Goal: Communication & Community: Answer question/provide support

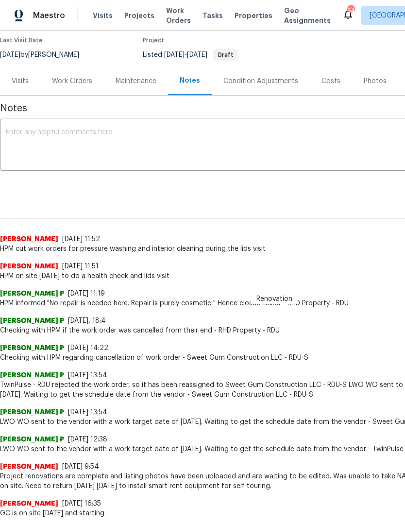
scroll to position [81, 0]
click at [75, 81] on div "Work Orders" at bounding box center [72, 81] width 40 height 10
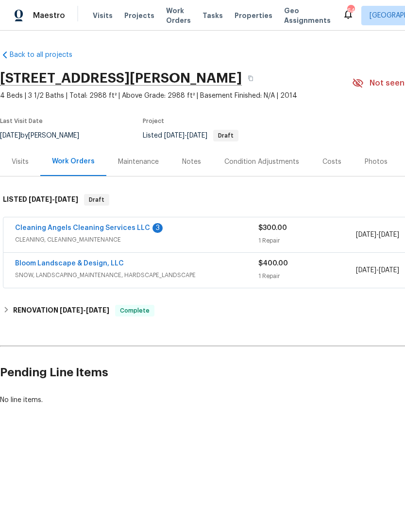
click at [123, 230] on link "Cleaning Angels Cleaning Services LLC" at bounding box center [82, 228] width 135 height 7
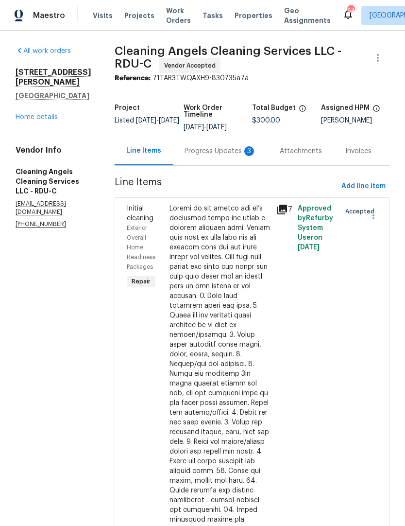
click at [230, 153] on div "Progress Updates 3" at bounding box center [221, 151] width 72 height 10
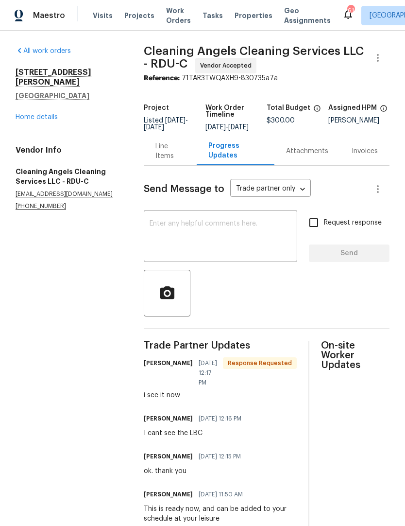
click at [195, 241] on textarea at bounding box center [221, 237] width 142 height 34
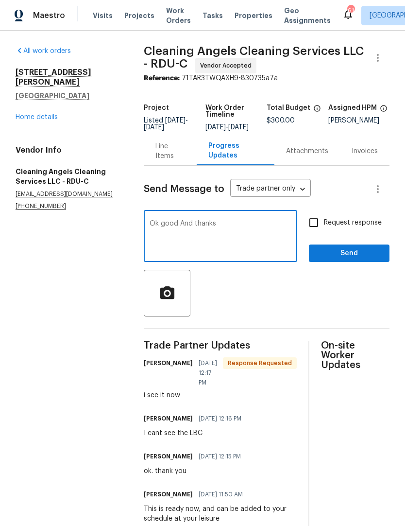
type textarea "Ok good And thanks"
click at [319, 226] on input "Request response" at bounding box center [314, 222] width 20 height 20
checkbox input "true"
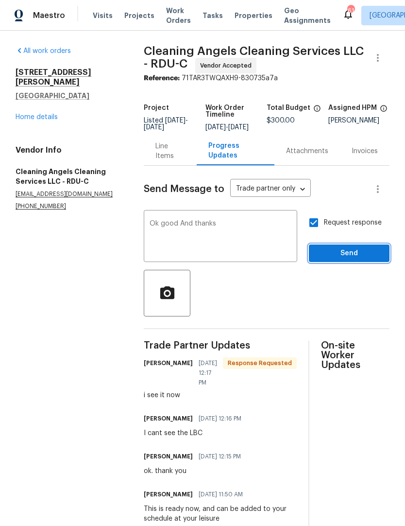
click at [340, 260] on span "Send" at bounding box center [349, 253] width 65 height 12
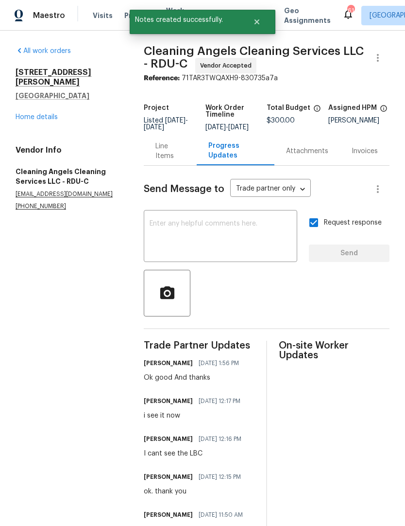
click at [40, 114] on link "Home details" at bounding box center [37, 117] width 42 height 7
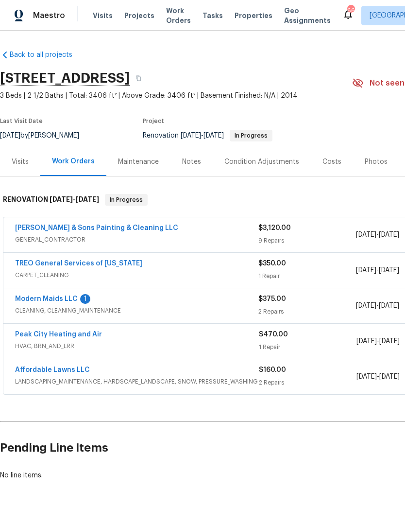
click at [64, 301] on link "Modern Maids LLC" at bounding box center [46, 299] width 63 height 7
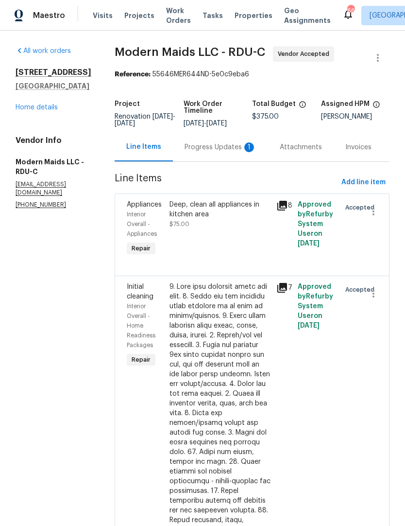
click at [224, 161] on div "Progress Updates 1" at bounding box center [220, 147] width 95 height 29
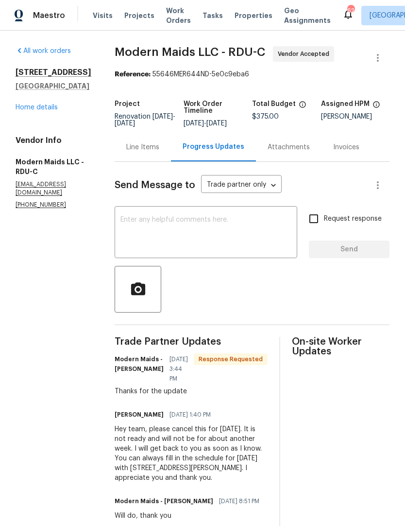
click at [262, 243] on textarea at bounding box center [206, 233] width 171 height 34
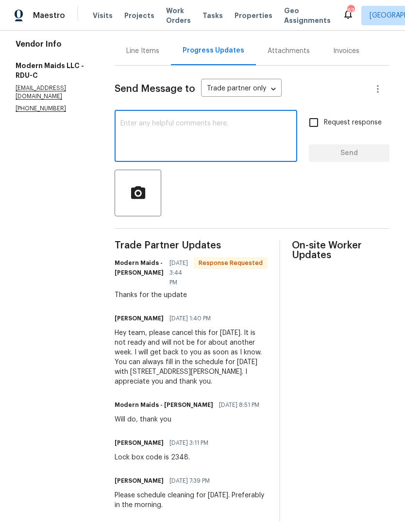
click at [237, 149] on textarea at bounding box center [206, 137] width 171 height 34
click at [266, 136] on textarea "Please schedule this for Friday 9/12" at bounding box center [206, 137] width 171 height 34
type textarea "Please schedule this for Friday 9/12."
click at [320, 126] on input "Request response" at bounding box center [314, 122] width 20 height 20
checkbox input "true"
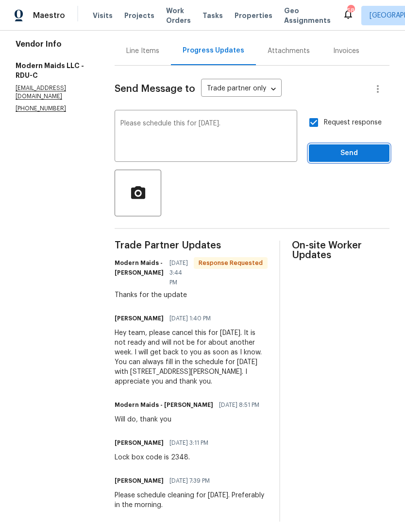
click at [347, 155] on span "Send" at bounding box center [349, 153] width 65 height 12
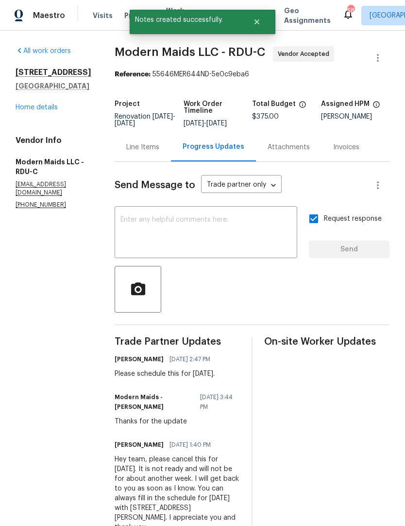
click at [52, 109] on link "Home details" at bounding box center [37, 107] width 42 height 7
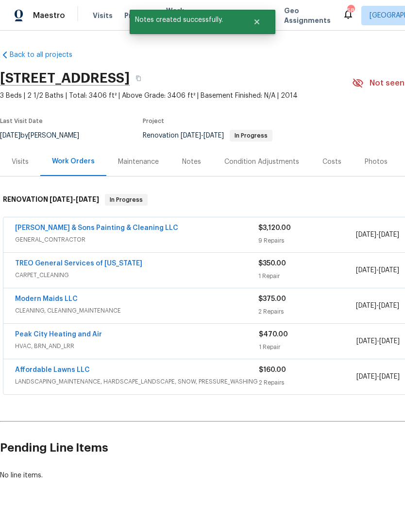
click at [118, 231] on link "Hodge & Sons Painting & Cleaning LLC" at bounding box center [96, 228] width 163 height 7
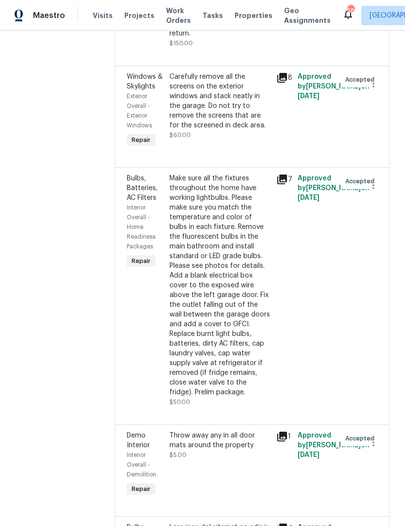
scroll to position [858, 0]
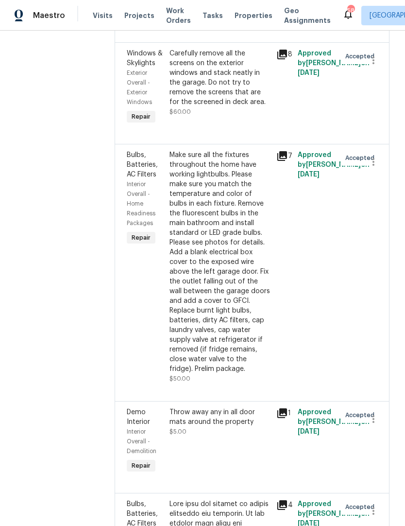
click at [210, 214] on div "Make sure all the fixtures throughout the home have working lightbulbs. Please …" at bounding box center [220, 262] width 101 height 224
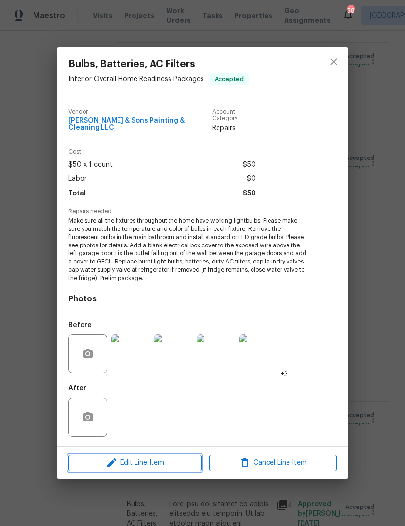
click at [145, 457] on span "Edit Line Item" at bounding box center [134, 463] width 127 height 12
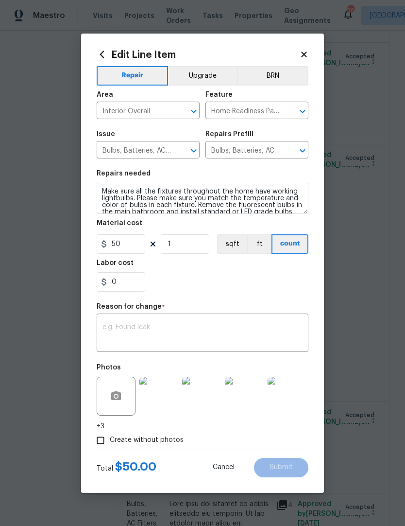
click at [150, 330] on textarea at bounding box center [203, 334] width 200 height 20
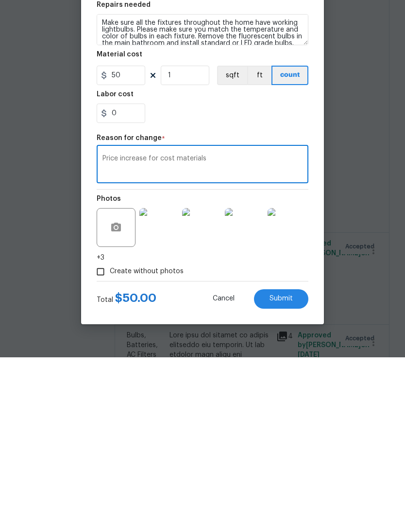
type textarea "Price increase for cost materials"
click at [140, 272] on input "0" at bounding box center [121, 281] width 49 height 19
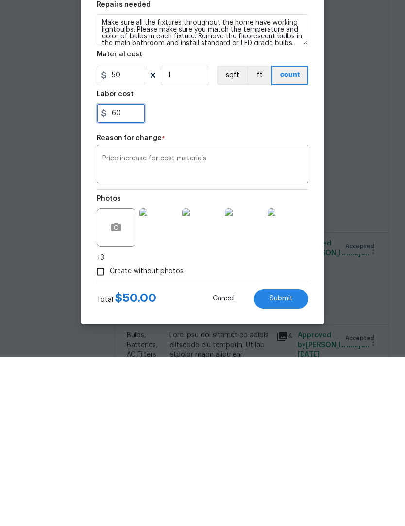
type input "60"
click at [231, 134] on div "Repair Upgrade BRN Area Interior Overall ​ Feature Home Readiness Packages ​ Is…" at bounding box center [203, 255] width 212 height 387
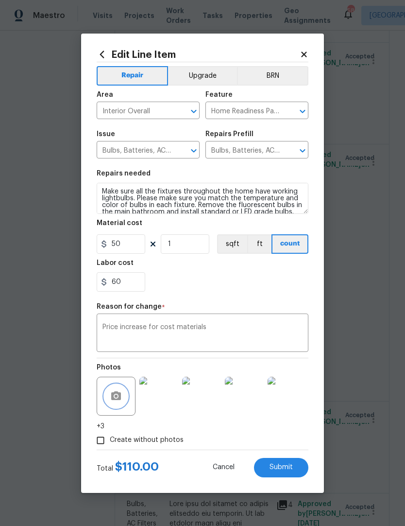
click at [123, 388] on button "button" at bounding box center [116, 396] width 23 height 23
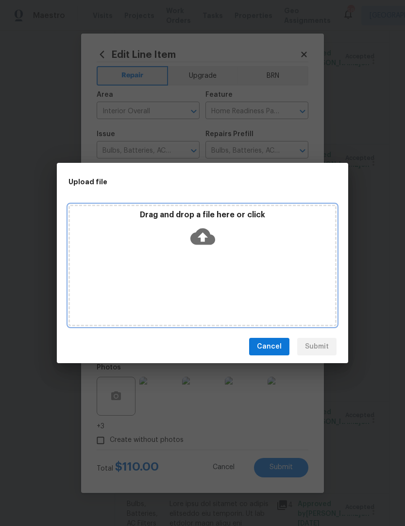
click at [226, 253] on div "Drag and drop a file here or click" at bounding box center [203, 266] width 268 height 122
click at [227, 251] on div "Drag and drop a file here or click" at bounding box center [202, 231] width 265 height 42
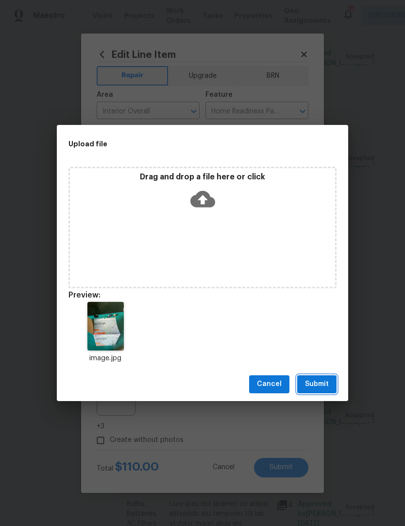
click at [319, 383] on span "Submit" at bounding box center [317, 384] width 24 height 12
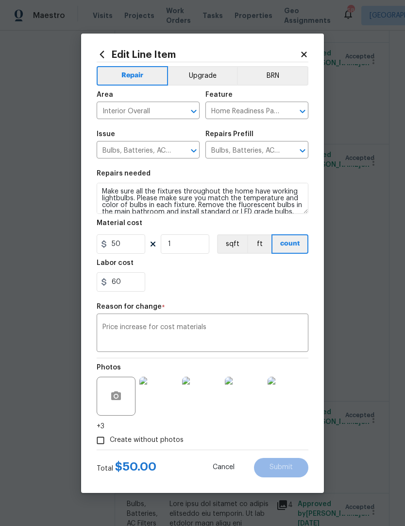
click at [228, 443] on div "Create without photos" at bounding box center [203, 440] width 212 height 18
click at [218, 336] on textarea "Price increase for cost materials" at bounding box center [203, 334] width 200 height 20
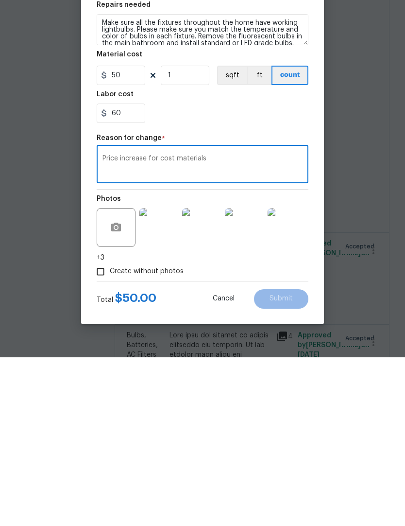
click at [276, 272] on div "60" at bounding box center [203, 281] width 212 height 19
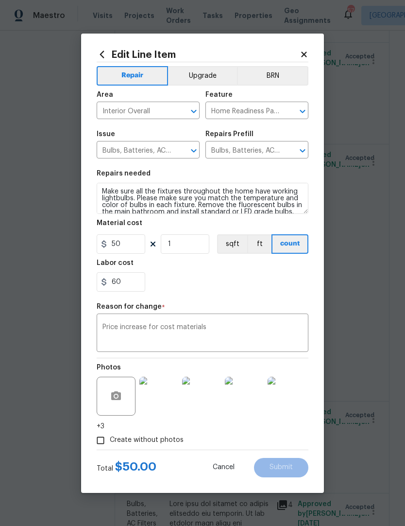
click at [149, 336] on textarea "Price increase for cost materials" at bounding box center [203, 334] width 200 height 20
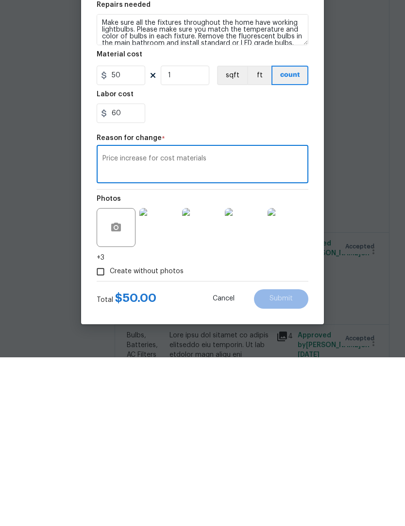
click at [288, 431] on div "Create without photos" at bounding box center [203, 440] width 212 height 18
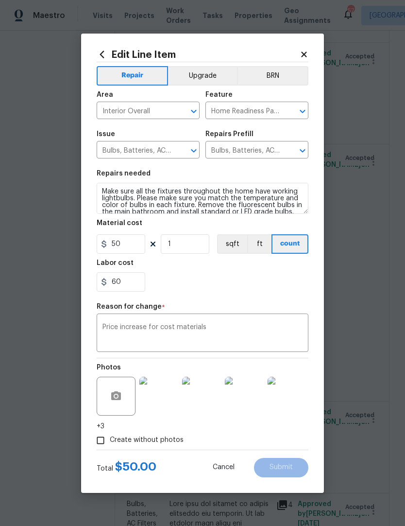
click at [186, 335] on textarea "Price increase for cost materials" at bounding box center [203, 334] width 200 height 20
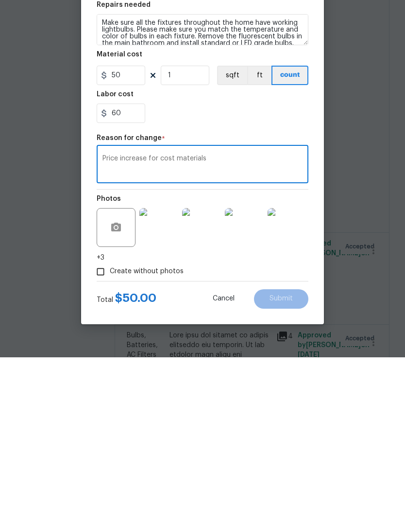
click at [102, 431] on input "Create without photos" at bounding box center [100, 440] width 18 height 18
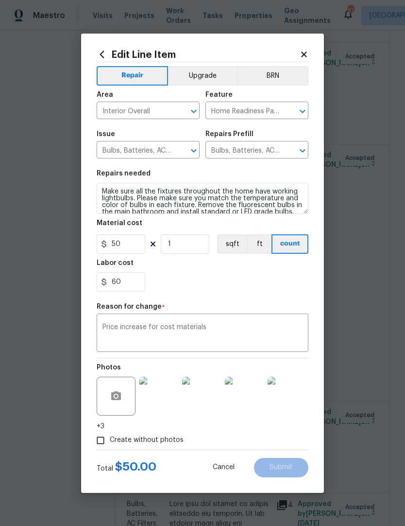
click at [102, 440] on input "Create without photos" at bounding box center [100, 440] width 18 height 18
click at [105, 441] on input "Create without photos" at bounding box center [100, 440] width 18 height 18
click at [96, 445] on input "Create without photos" at bounding box center [100, 440] width 18 height 18
click at [184, 336] on textarea "Price increase for cost materials" at bounding box center [203, 334] width 200 height 20
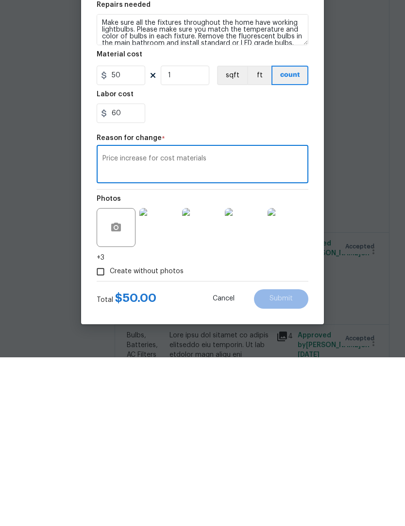
click at [101, 431] on input "Create without photos" at bounding box center [100, 440] width 18 height 18
checkbox input "false"
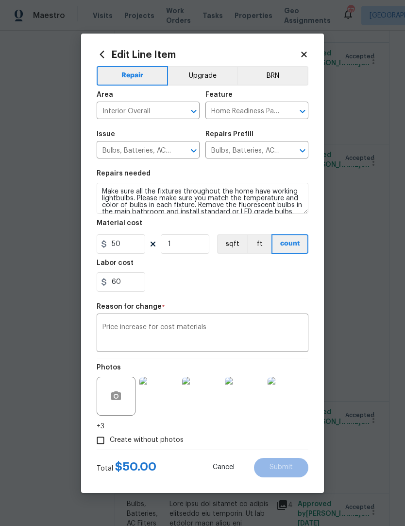
click at [273, 298] on div "Repair Upgrade BRN Area Interior Overall ​ Feature Home Readiness Packages ​ Is…" at bounding box center [203, 255] width 212 height 387
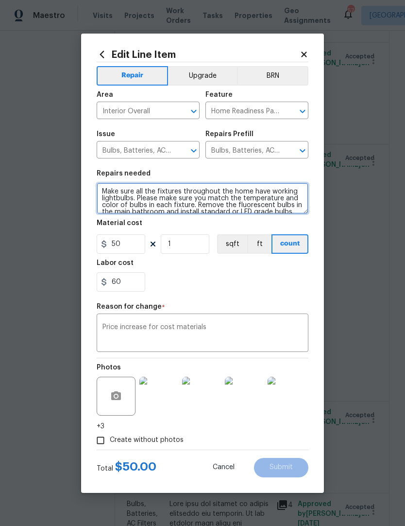
click at [131, 209] on textarea "Make sure all the fixtures throughout the home have working lightbulbs. Please …" at bounding box center [203, 198] width 212 height 31
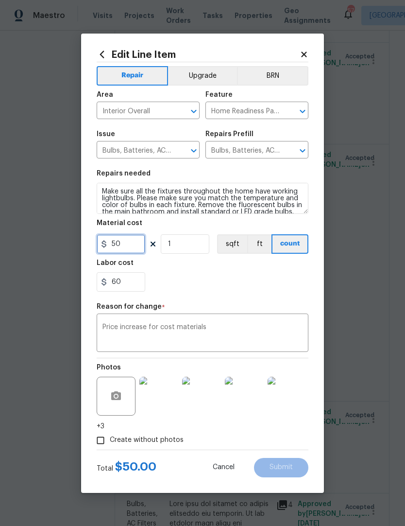
click at [130, 247] on input "50" at bounding box center [121, 243] width 49 height 19
type input "50"
click at [254, 284] on div "60" at bounding box center [203, 281] width 212 height 19
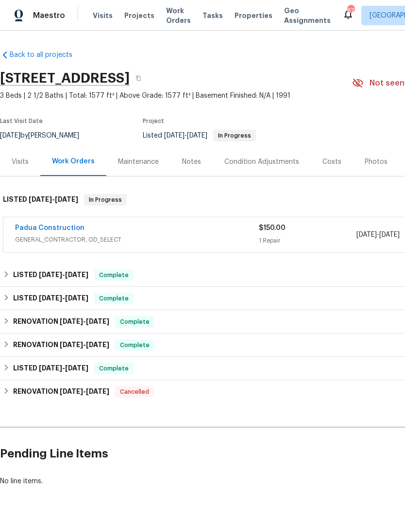
click at [64, 225] on link "Padua Construction" at bounding box center [50, 228] width 70 height 7
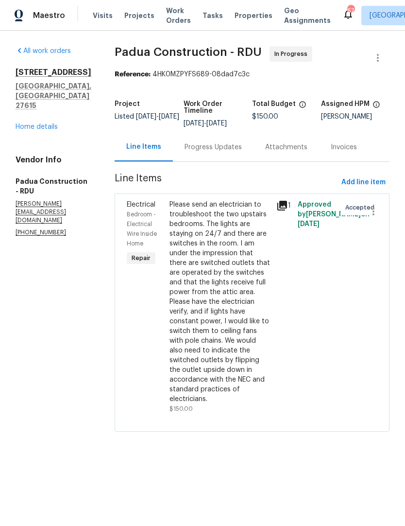
click at [197, 140] on div "Progress Updates" at bounding box center [213, 147] width 81 height 29
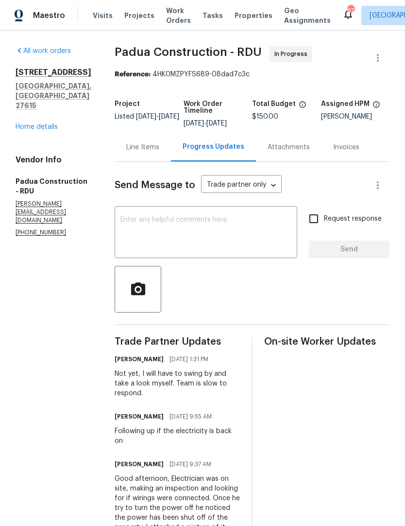
click at [123, 236] on textarea at bounding box center [206, 233] width 171 height 34
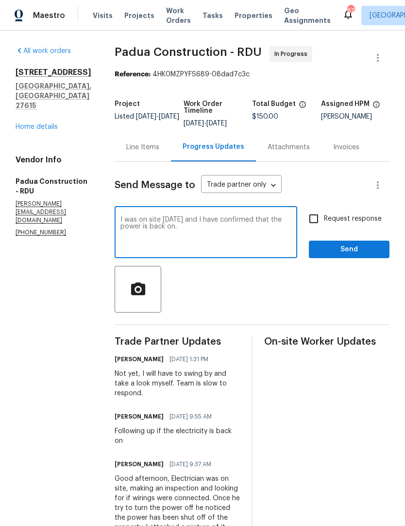
type textarea "I was on site today and I have confirmed that the power is back on."
click at [322, 212] on input "Request response" at bounding box center [314, 219] width 20 height 20
checkbox input "true"
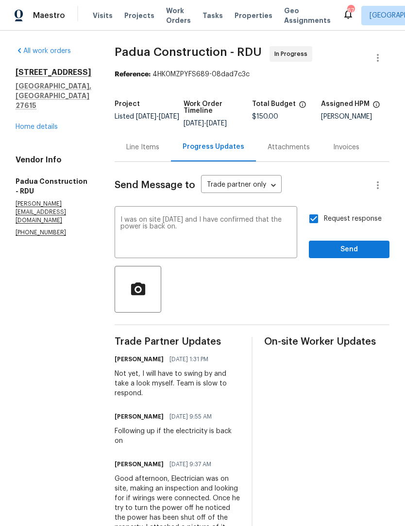
click at [338, 251] on span "Send" at bounding box center [349, 250] width 65 height 12
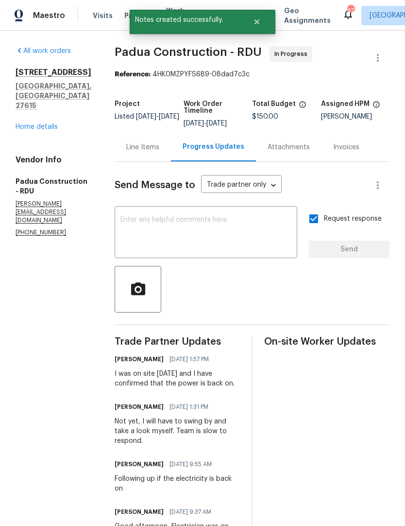
click at [40, 130] on link "Home details" at bounding box center [37, 126] width 42 height 7
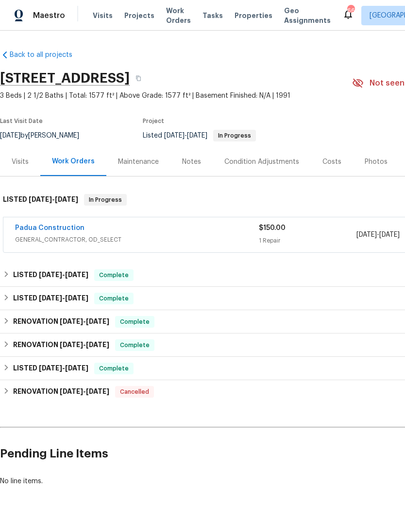
click at [194, 162] on div "Notes" at bounding box center [191, 162] width 19 height 10
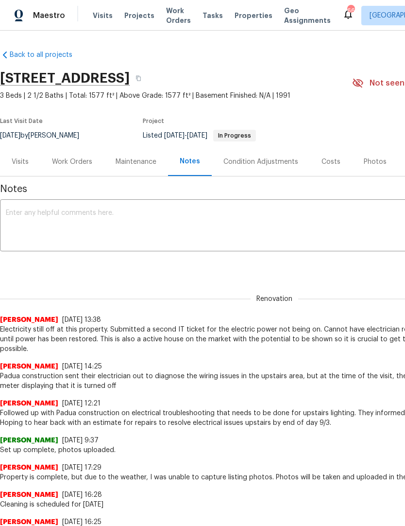
click at [141, 236] on textarea at bounding box center [275, 227] width 538 height 34
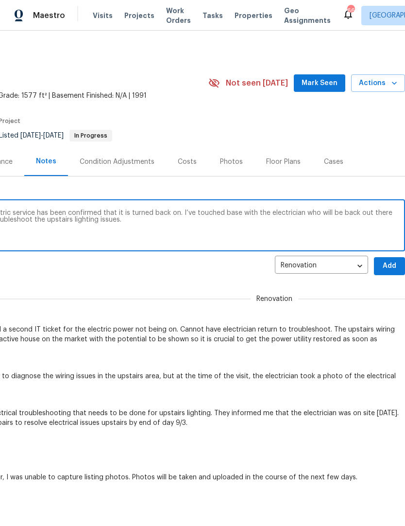
scroll to position [0, 144]
type textarea "just received an email stating that the electric service has been confirmed tha…"
click at [392, 264] on span "Add" at bounding box center [390, 266] width 16 height 12
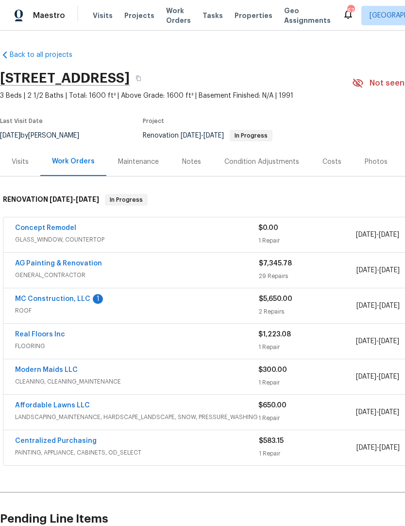
click at [86, 308] on span "ROOF" at bounding box center [137, 311] width 244 height 10
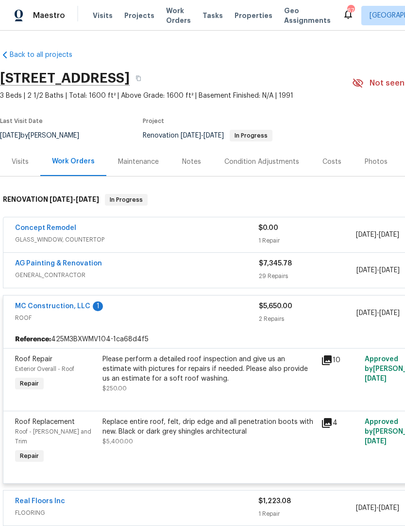
click at [63, 304] on link "MC Construction, LLC" at bounding box center [52, 306] width 75 height 7
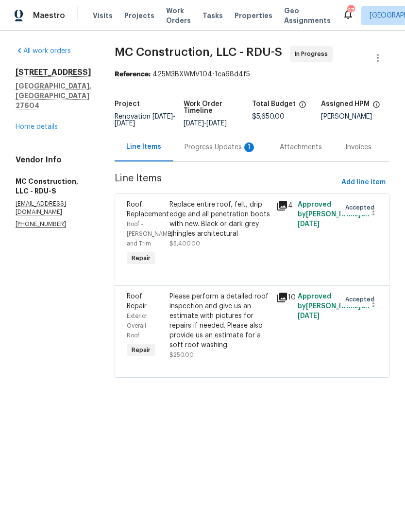
click at [226, 152] on div "Progress Updates 1" at bounding box center [221, 147] width 72 height 10
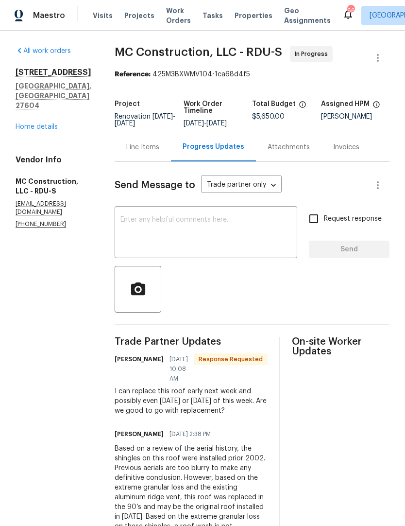
click at [177, 239] on textarea at bounding box center [206, 233] width 171 height 34
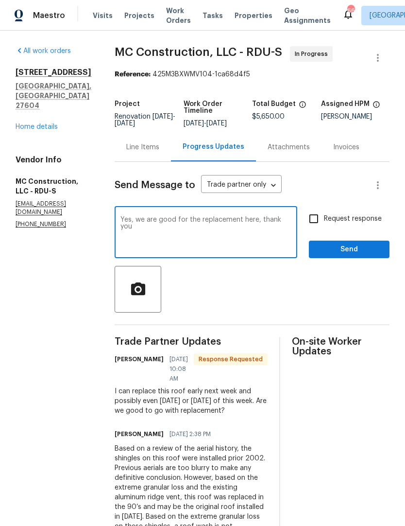
type textarea "Yes, we are good for the replacement here, thank you"
click at [318, 216] on input "Request response" at bounding box center [314, 219] width 20 height 20
checkbox input "true"
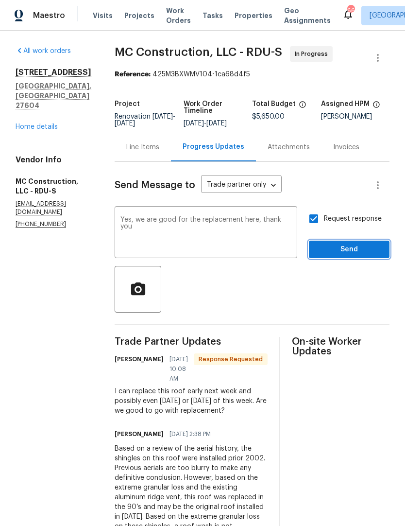
click at [331, 244] on button "Send" at bounding box center [349, 250] width 81 height 18
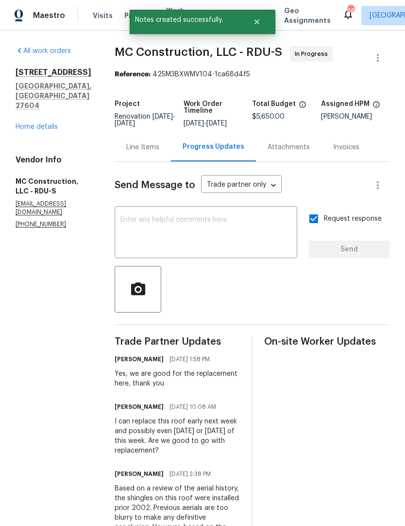
click at [160, 234] on textarea at bounding box center [206, 233] width 171 height 34
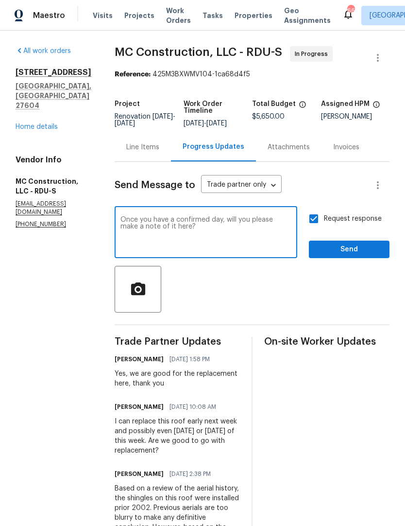
type textarea "Once you have a confirmed day, will you please make a note of it here?"
click at [335, 243] on button "Send" at bounding box center [349, 250] width 81 height 18
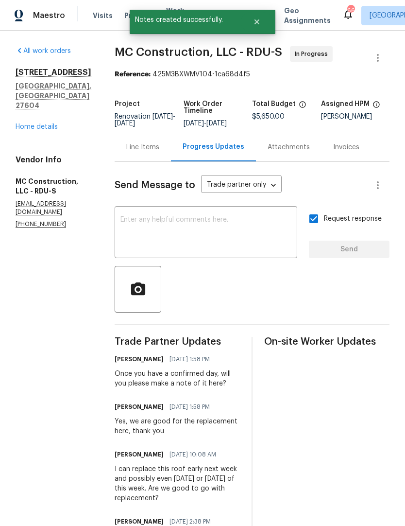
click at [43, 123] on link "Home details" at bounding box center [37, 126] width 42 height 7
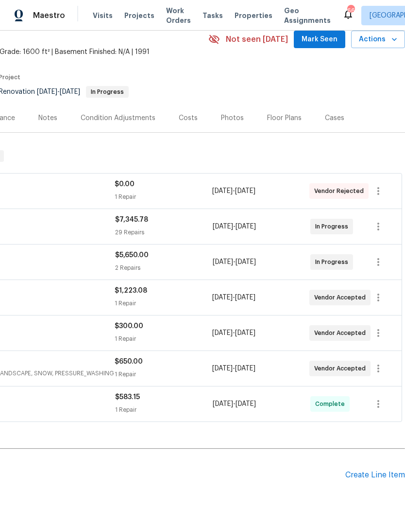
scroll to position [44, 144]
click at [380, 193] on icon "button" at bounding box center [379, 191] width 12 height 12
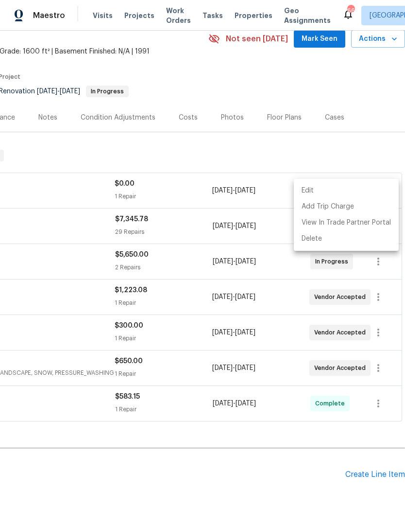
click at [355, 191] on li "Edit" at bounding box center [346, 191] width 105 height 16
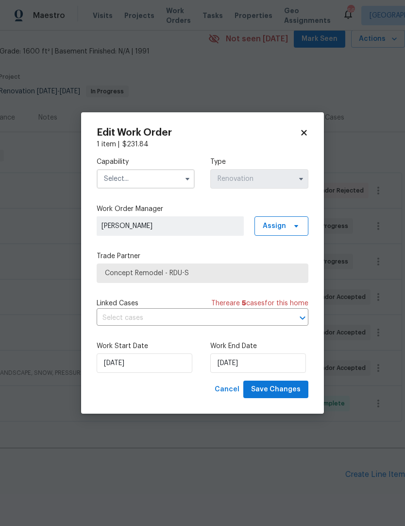
click at [169, 184] on input "text" at bounding box center [146, 178] width 98 height 19
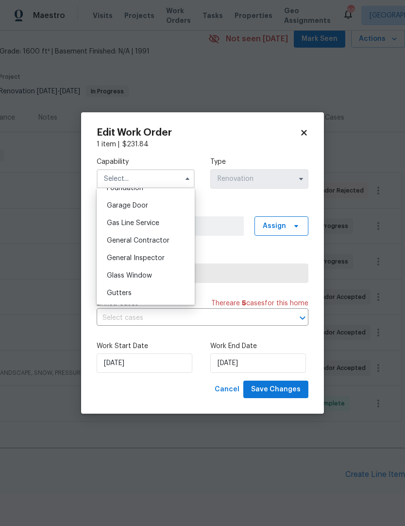
scroll to position [423, 0]
click at [146, 275] on span "Glass Window" at bounding box center [129, 276] width 45 height 7
type input "Glass Window"
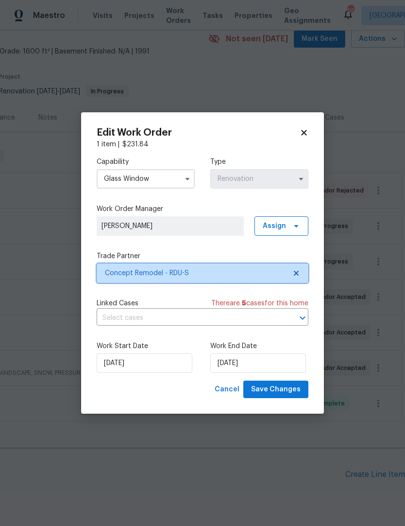
click at [272, 276] on span "Concept Remodel - RDU-S" at bounding box center [195, 273] width 181 height 10
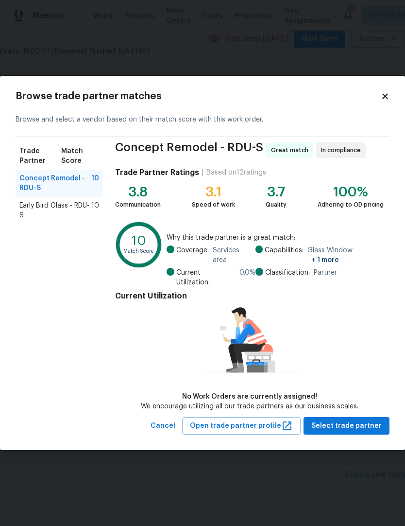
click at [66, 224] on div "Early Bird Glass - RDU-S 10" at bounding box center [59, 210] width 87 height 27
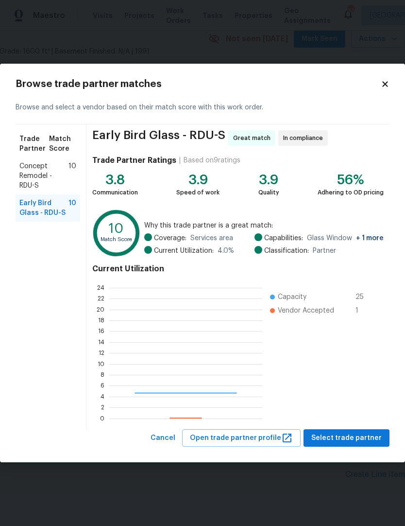
scroll to position [136, 153]
click at [342, 442] on span "Select trade partner" at bounding box center [347, 438] width 70 height 12
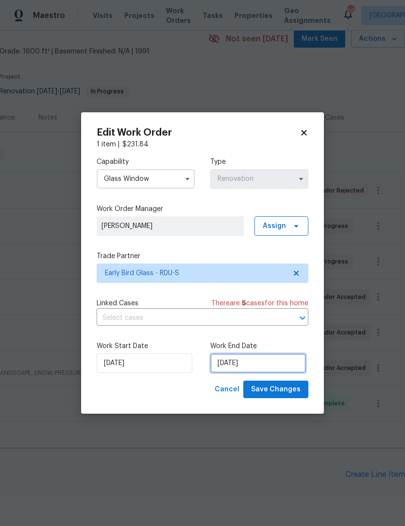
click at [272, 363] on input "[DATE]" at bounding box center [258, 362] width 96 height 19
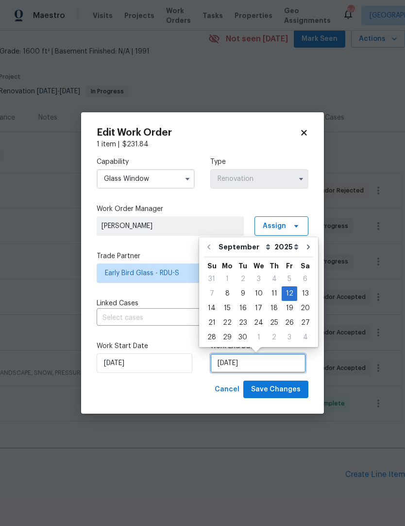
scroll to position [4, 0]
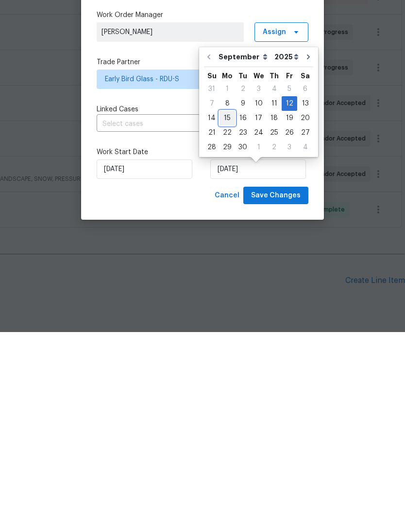
click at [229, 305] on div "15" at bounding box center [228, 312] width 16 height 14
type input "9/15/2025"
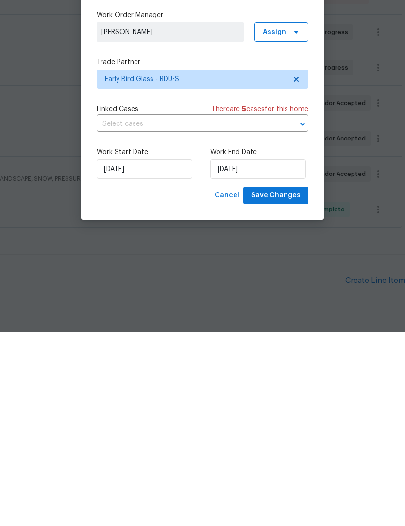
scroll to position [40, 0]
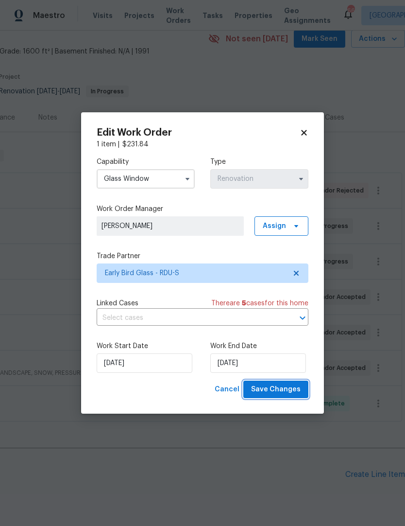
click at [277, 392] on span "Save Changes" at bounding box center [276, 390] width 50 height 12
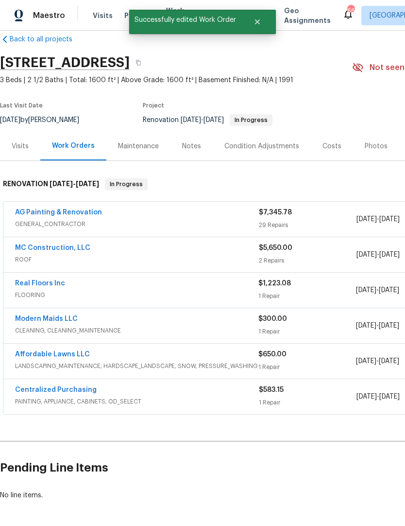
scroll to position [16, 0]
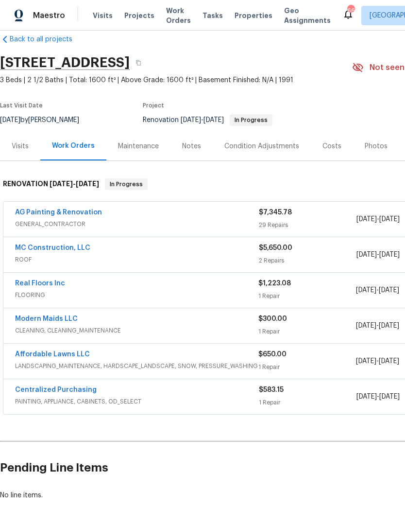
click at [50, 280] on link "Real Floors Inc" at bounding box center [40, 283] width 50 height 7
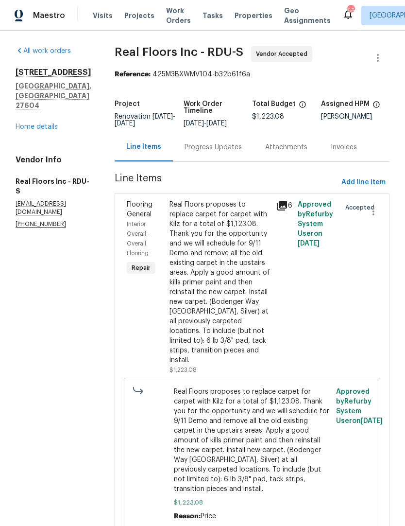
click at [206, 149] on div "Progress Updates" at bounding box center [213, 147] width 57 height 10
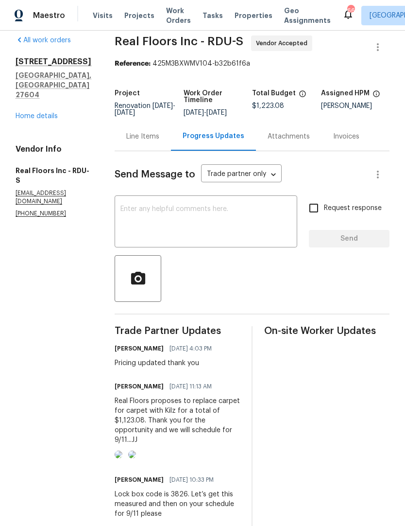
scroll to position [15, 0]
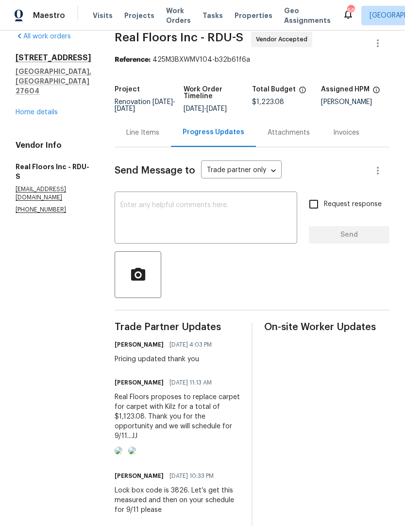
click at [159, 220] on textarea at bounding box center [206, 219] width 171 height 34
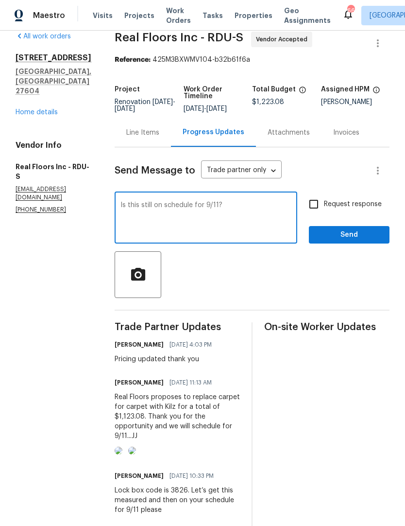
type textarea "Is this still on schedule for 9/11?"
click at [316, 204] on input "Request response" at bounding box center [314, 204] width 20 height 20
checkbox input "true"
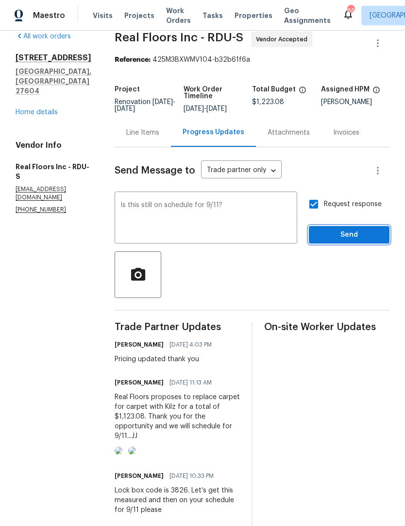
click at [338, 236] on span "Send" at bounding box center [349, 235] width 65 height 12
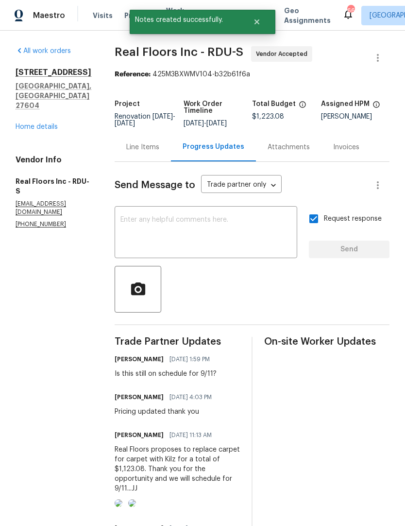
click at [42, 123] on link "Home details" at bounding box center [37, 126] width 42 height 7
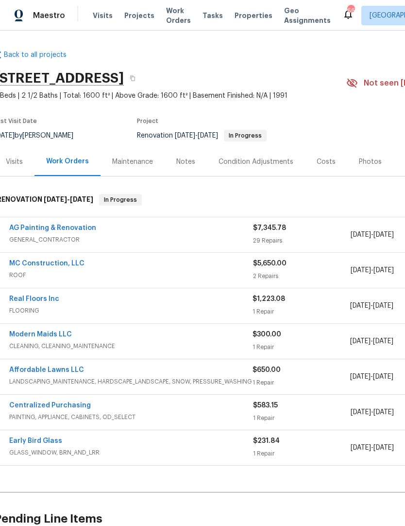
scroll to position [0, 6]
click at [47, 480] on div "Back to all projects 4973 Royal Adelaide Way, Raleigh, NC 27604 3 Beds | 2 1/2 …" at bounding box center [268, 300] width 549 height 517
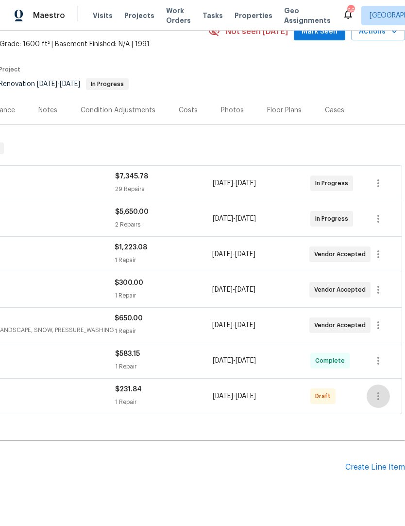
scroll to position [51, 144]
click at [381, 398] on icon "button" at bounding box center [379, 397] width 12 height 12
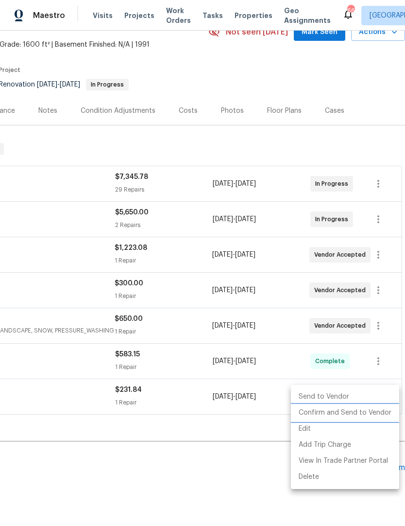
click at [340, 414] on li "Confirm and Send to Vendor" at bounding box center [345, 413] width 108 height 16
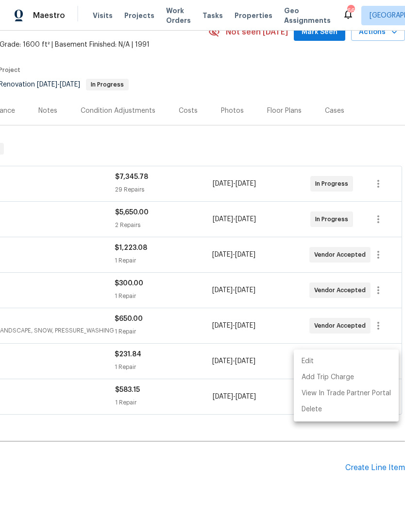
click at [111, 439] on div at bounding box center [202, 263] width 405 height 526
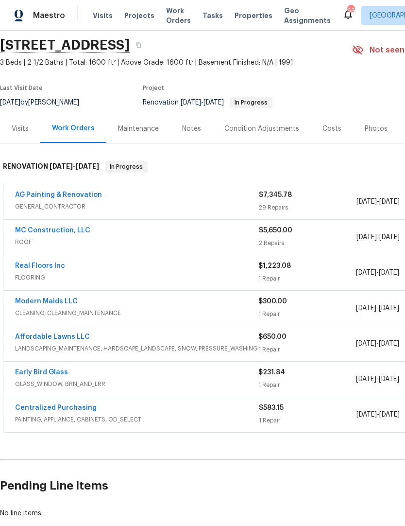
scroll to position [35, 0]
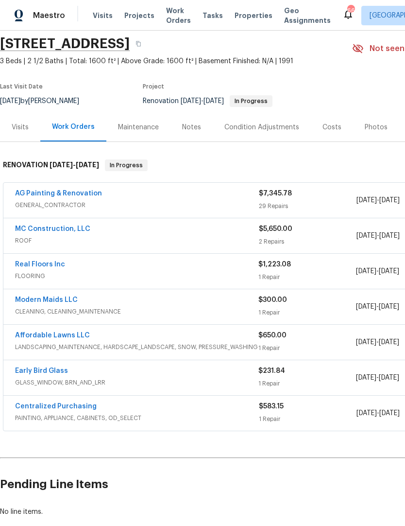
click at [54, 374] on link "Early Bird Glass" at bounding box center [41, 370] width 53 height 7
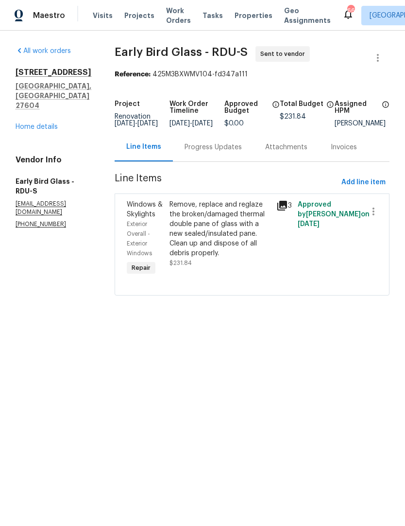
click at [222, 152] on div "Progress Updates" at bounding box center [213, 147] width 57 height 10
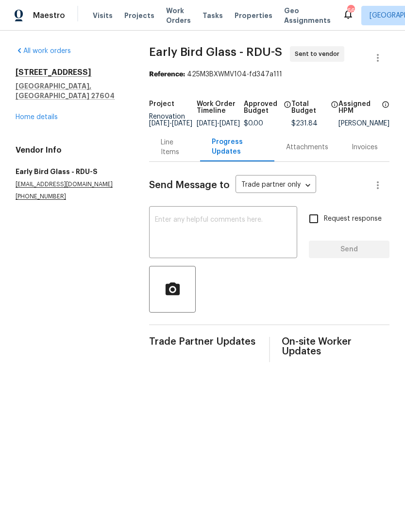
click at [175, 241] on textarea at bounding box center [223, 233] width 137 height 34
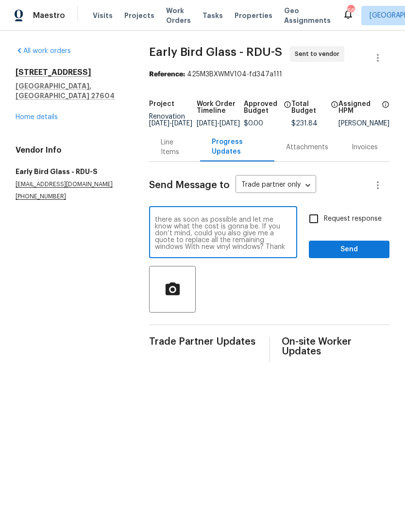
scroll to position [20, 0]
type textarea "Hey team, I have a property with two upstairs windows that are cracked and need…"
click at [317, 228] on input "Request response" at bounding box center [314, 219] width 20 height 20
checkbox input "true"
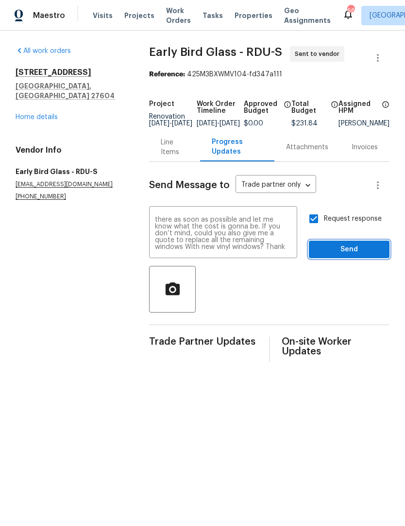
click at [336, 254] on span "Send" at bounding box center [349, 250] width 65 height 12
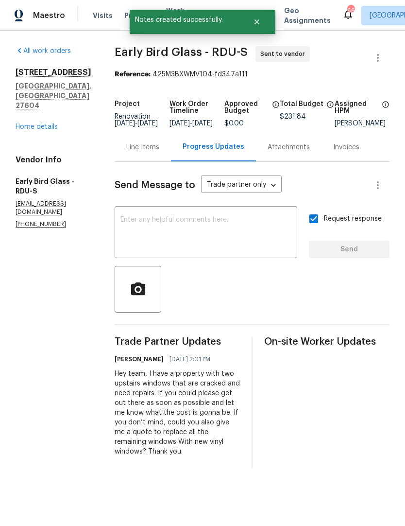
scroll to position [0, 0]
click at [49, 123] on link "Home details" at bounding box center [37, 126] width 42 height 7
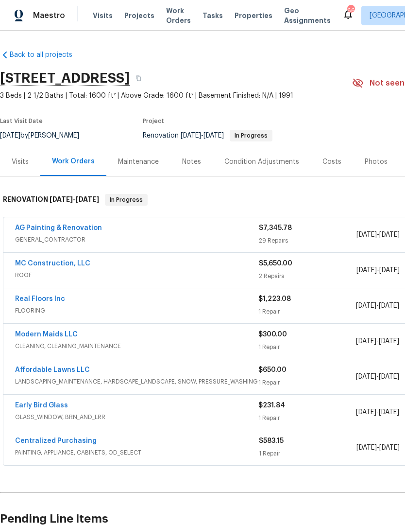
click at [67, 370] on link "Affordable Lawns LLC" at bounding box center [52, 370] width 75 height 7
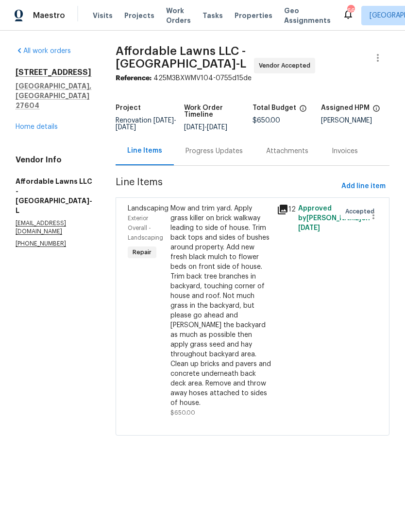
click at [242, 152] on div "Progress Updates" at bounding box center [214, 151] width 57 height 10
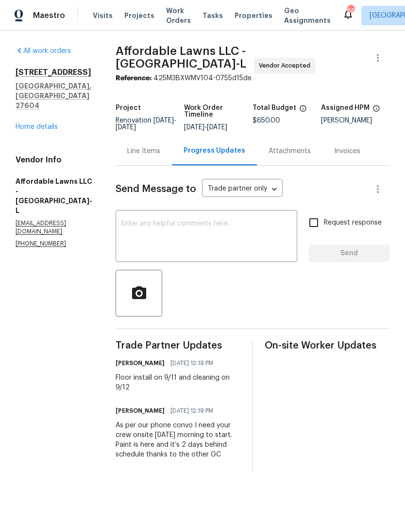
click at [210, 227] on textarea at bounding box center [207, 237] width 170 height 34
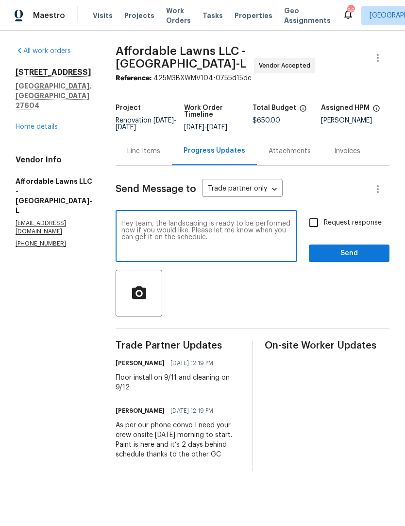
type textarea "Hey team, the landscaping is ready to be performed now if you would like. Pleas…"
click at [316, 226] on input "Request response" at bounding box center [314, 222] width 20 height 20
checkbox input "true"
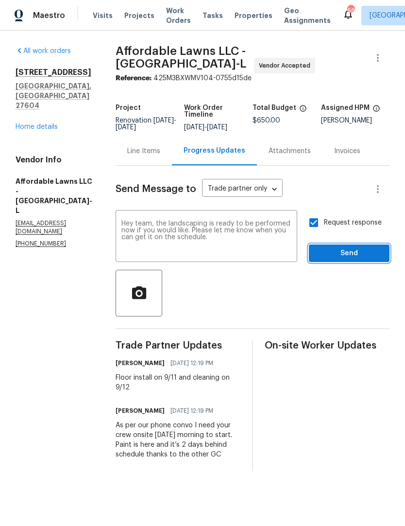
click at [334, 256] on span "Send" at bounding box center [349, 253] width 65 height 12
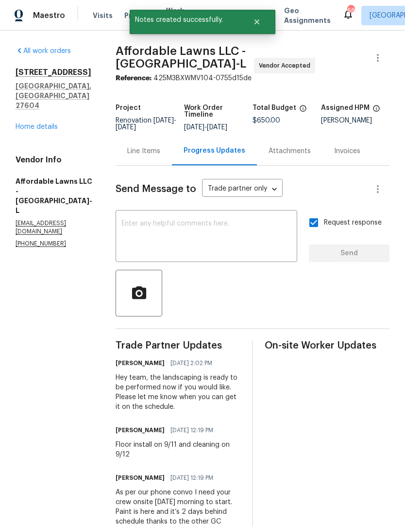
click at [53, 110] on div "4973 Royal Adelaide Way Raleigh, NC 27604 Home details" at bounding box center [54, 100] width 77 height 64
click at [46, 123] on link "Home details" at bounding box center [37, 126] width 42 height 7
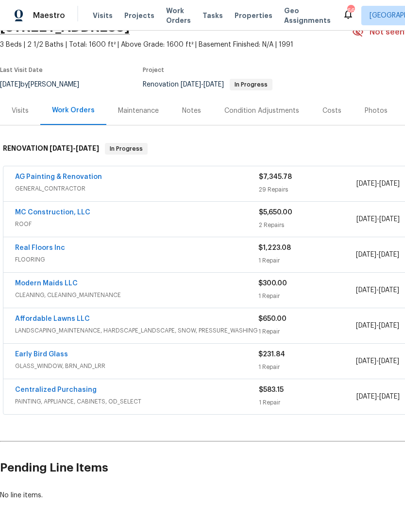
scroll to position [51, 0]
click at [67, 286] on link "Modern Maids LLC" at bounding box center [46, 283] width 63 height 7
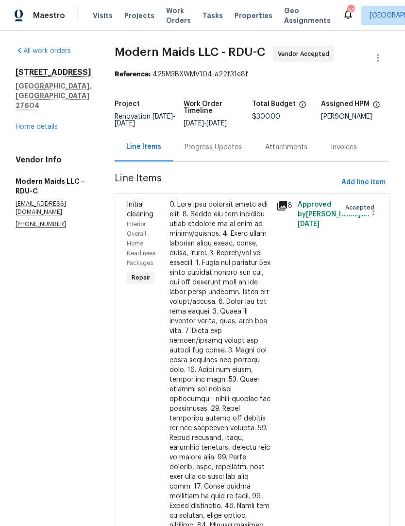
click at [231, 152] on div "Progress Updates" at bounding box center [213, 147] width 57 height 10
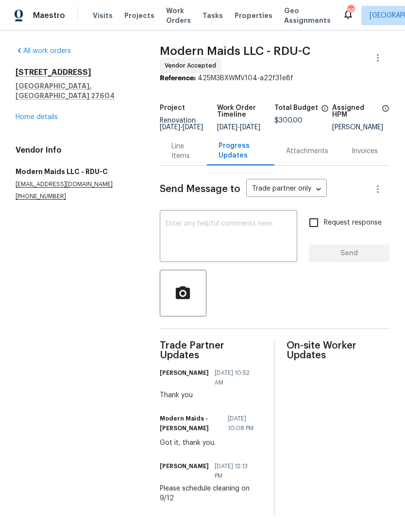
click at [39, 101] on div "4973 Royal Adelaide Way Raleigh, NC 27604 Home details" at bounding box center [76, 95] width 121 height 54
click at [53, 118] on div "All work orders 4973 Royal Adelaide Way Raleigh, NC 27604 Home details Vendor I…" at bounding box center [76, 123] width 121 height 155
click at [48, 114] on link "Home details" at bounding box center [37, 117] width 42 height 7
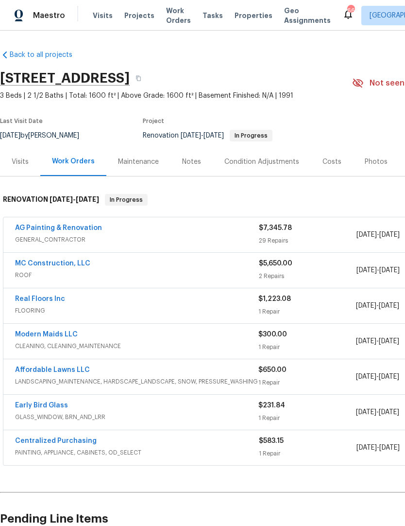
click at [194, 158] on div "Notes" at bounding box center [191, 162] width 19 height 10
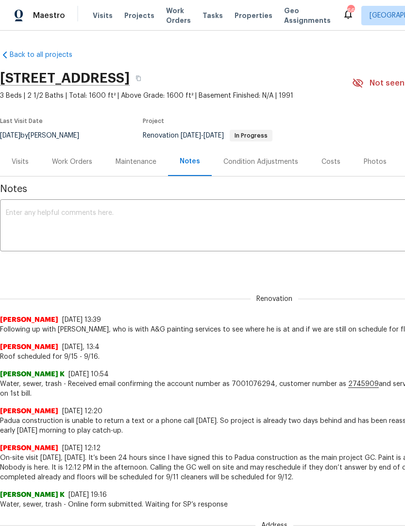
click at [120, 233] on textarea at bounding box center [275, 227] width 538 height 34
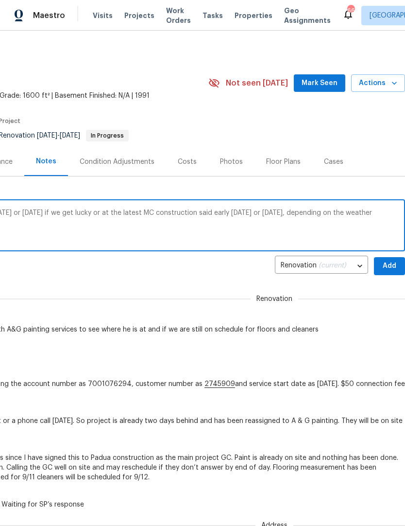
scroll to position [0, 144]
type textarea "Full roof replacement will happen either Thursday or Friday if we get lucky or …"
click at [394, 263] on span "Add" at bounding box center [390, 266] width 16 height 12
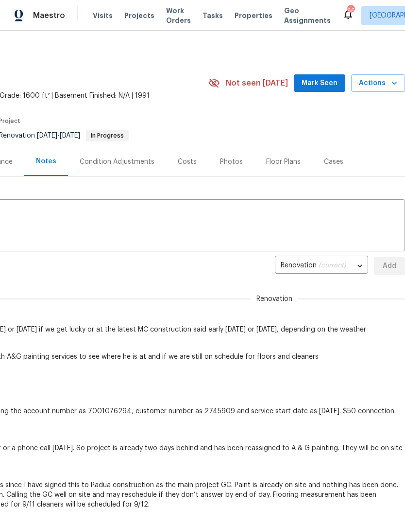
click at [354, 226] on textarea at bounding box center [131, 227] width 538 height 34
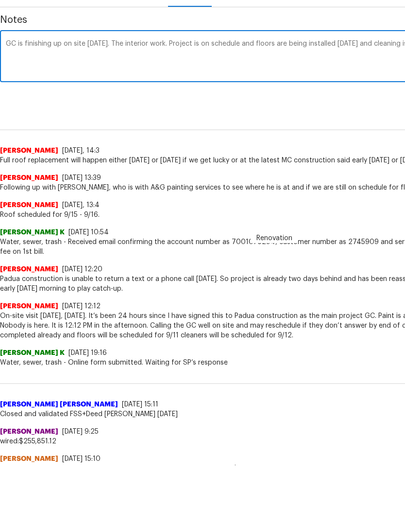
scroll to position [108, 144]
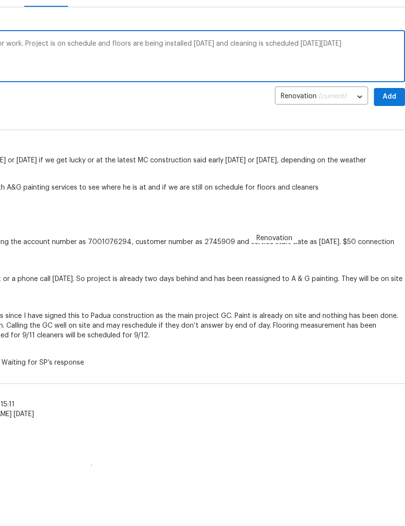
type textarea "GC is finishing up on site today. The interior work. Project is on schedule and…"
click at [393, 152] on span "Add" at bounding box center [390, 158] width 16 height 12
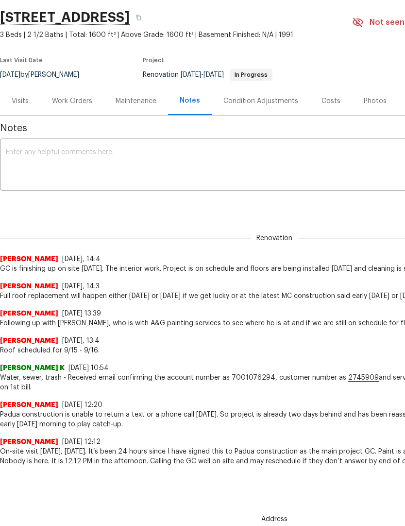
scroll to position [0, 0]
click at [61, 158] on textarea at bounding box center [275, 166] width 538 height 34
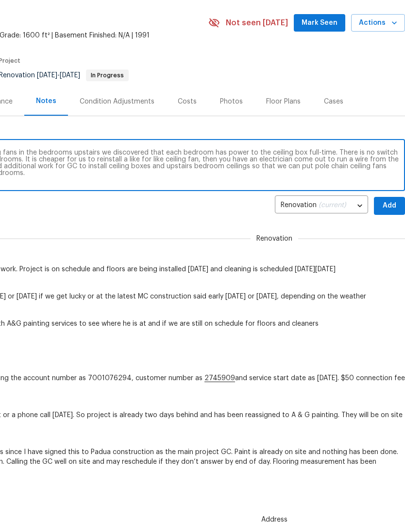
scroll to position [0, 144]
type textarea "Upon trying to change the wobbling ceiling fans in the bedrooms upstairs we dis…"
click at [391, 203] on span "Add" at bounding box center [390, 206] width 16 height 12
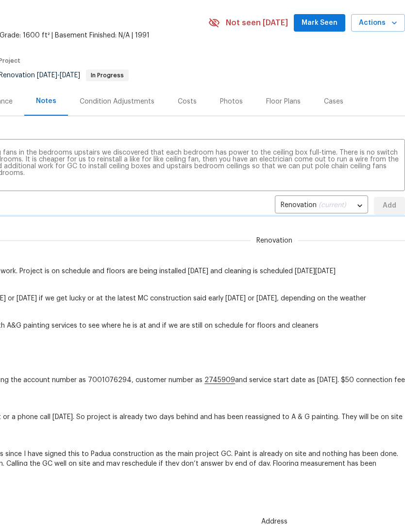
scroll to position [61, 0]
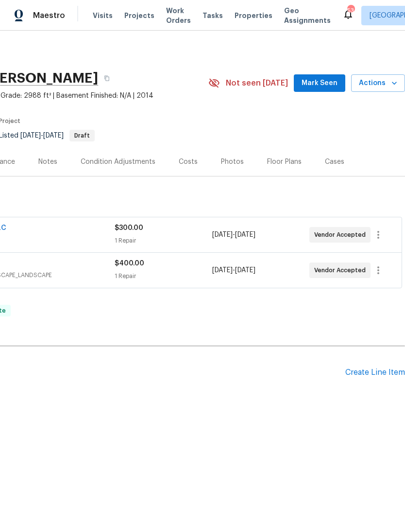
scroll to position [0, 144]
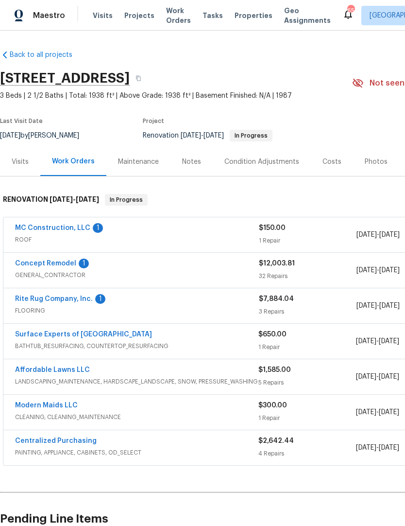
click at [77, 230] on link "MC Construction, LLC" at bounding box center [52, 228] width 75 height 7
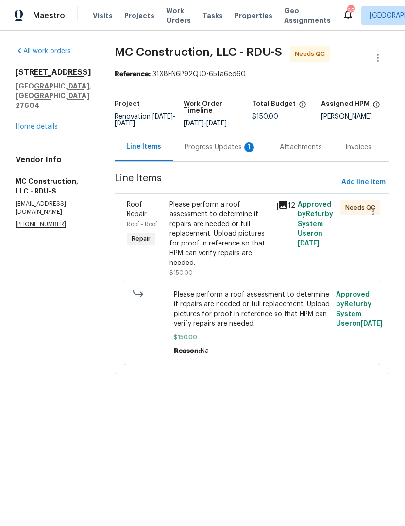
click at [208, 154] on div "Progress Updates 1" at bounding box center [220, 147] width 95 height 29
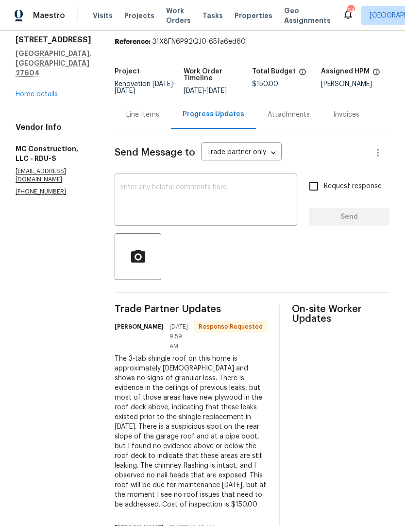
scroll to position [33, 0]
click at [140, 120] on div "Line Items" at bounding box center [143, 114] width 56 height 29
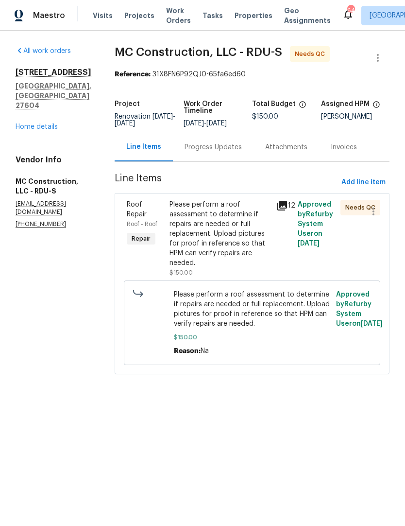
click at [263, 255] on div "Please perform a roof assessment to determine if repairs are needed or full rep…" at bounding box center [220, 234] width 101 height 68
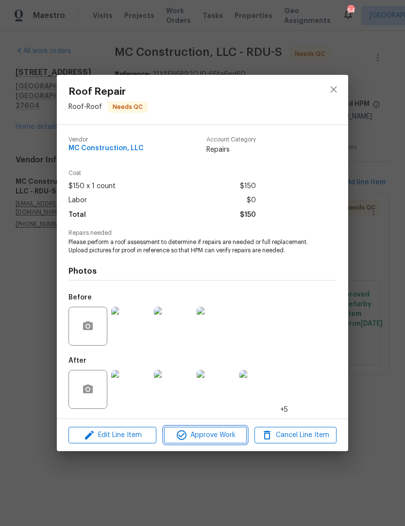
click at [207, 443] on button "Approve Work" at bounding box center [205, 435] width 82 height 17
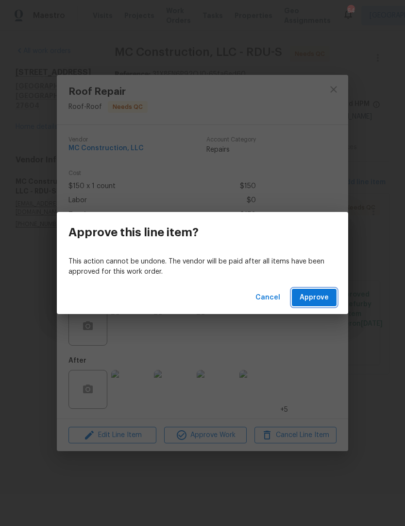
click at [314, 297] on span "Approve" at bounding box center [314, 298] width 29 height 12
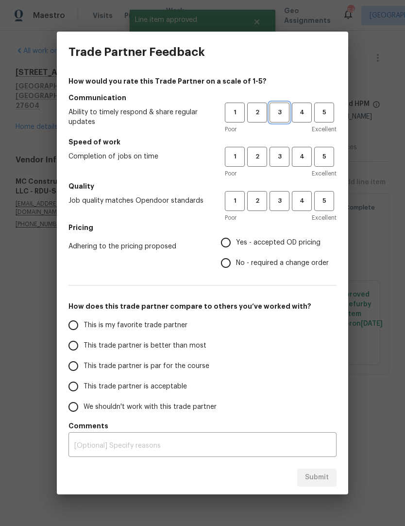
click at [285, 107] on button "3" at bounding box center [280, 113] width 20 height 20
click at [280, 152] on span "3" at bounding box center [280, 156] width 18 height 11
click at [287, 192] on button "3" at bounding box center [280, 201] width 20 height 20
click at [253, 245] on span "Yes - accepted OD pricing" at bounding box center [278, 243] width 85 height 10
click at [236, 245] on input "Yes - accepted OD pricing" at bounding box center [226, 242] width 20 height 20
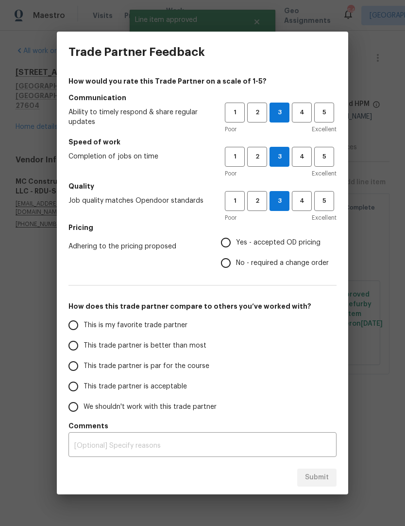
radio input "true"
click at [144, 360] on label "This trade partner is par for the course" at bounding box center [140, 366] width 154 height 20
click at [84, 360] on input "This trade partner is par for the course" at bounding box center [73, 366] width 20 height 20
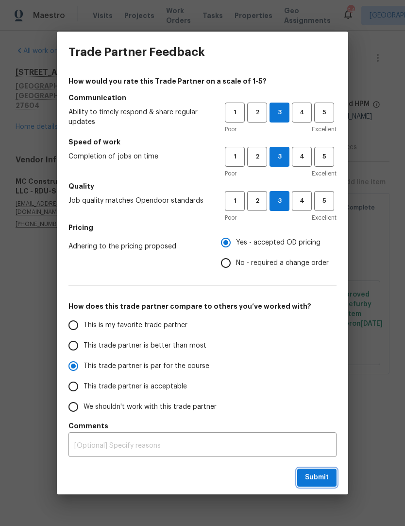
click at [316, 477] on span "Submit" at bounding box center [317, 478] width 24 height 12
radio input "true"
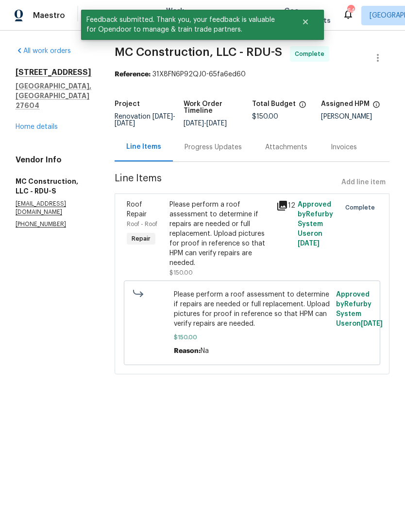
click at [45, 123] on link "Home details" at bounding box center [37, 126] width 42 height 7
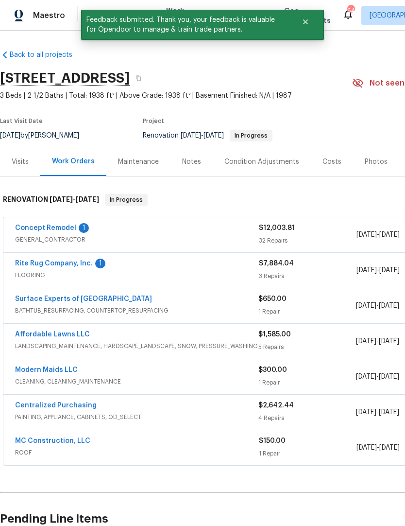
click at [69, 266] on link "Rite Rug Company, Inc." at bounding box center [54, 263] width 78 height 7
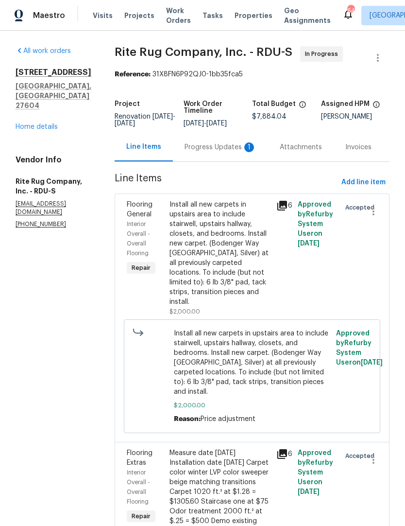
click at [231, 152] on div "Progress Updates 1" at bounding box center [221, 147] width 72 height 10
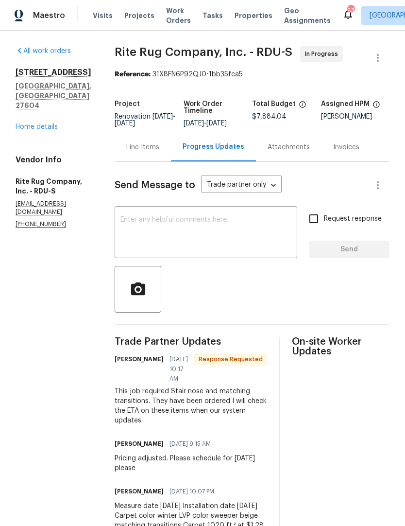
click at [196, 248] on textarea at bounding box center [206, 233] width 171 height 34
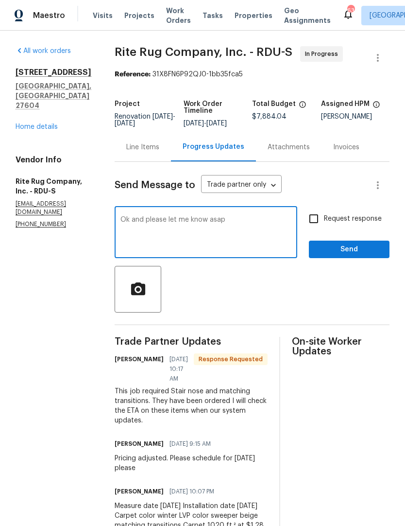
type textarea "Ok and please let me know asap"
click at [311, 229] on input "Request response" at bounding box center [314, 219] width 20 height 20
checkbox input "true"
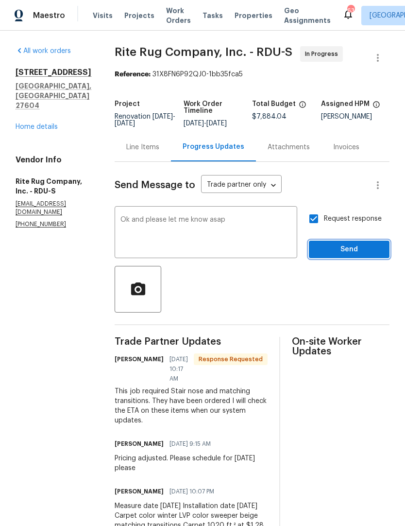
click at [349, 256] on span "Send" at bounding box center [349, 250] width 65 height 12
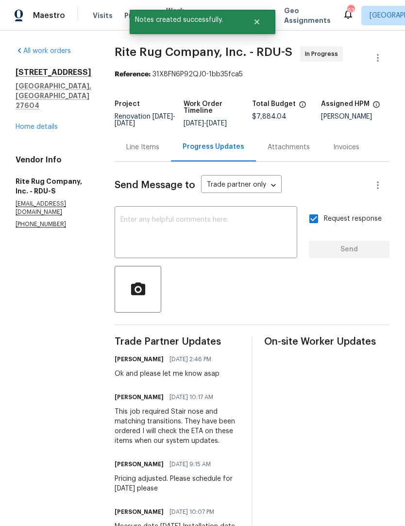
click at [50, 123] on link "Home details" at bounding box center [37, 126] width 42 height 7
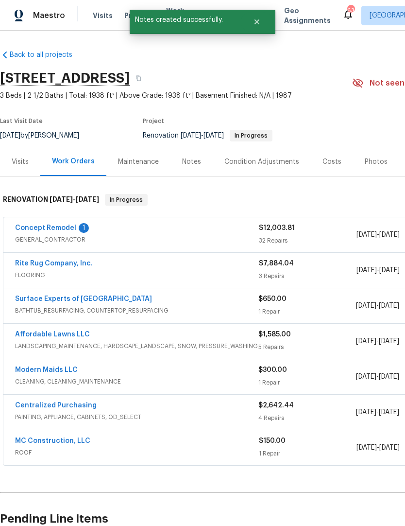
click at [61, 231] on link "Concept Remodel" at bounding box center [45, 228] width 61 height 7
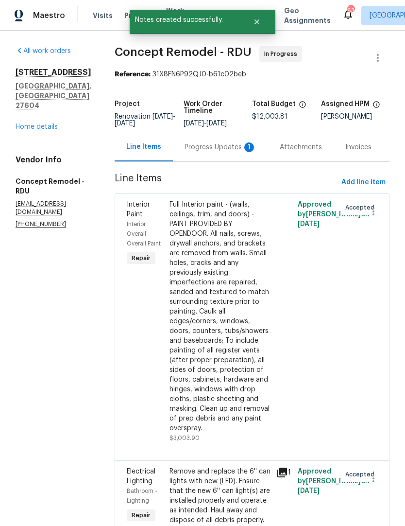
click at [192, 157] on div "Progress Updates 1" at bounding box center [220, 147] width 95 height 29
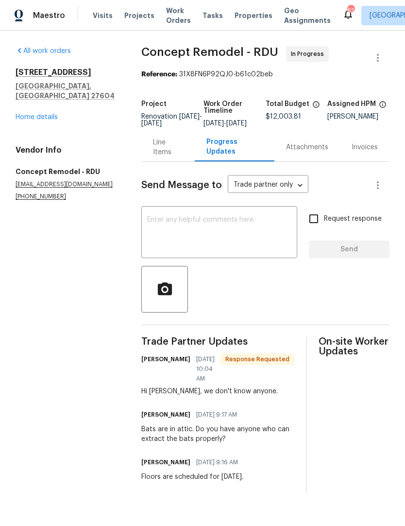
click at [281, 230] on textarea at bounding box center [219, 233] width 144 height 34
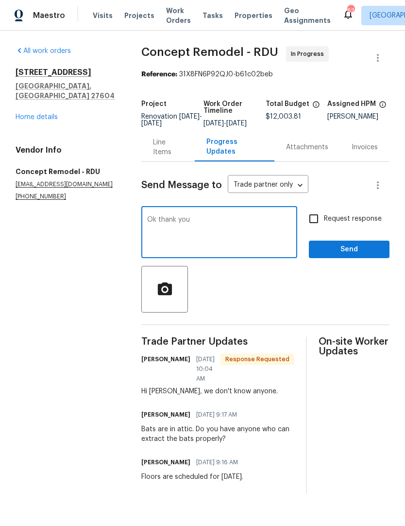
type textarea "Ok thank you"
click at [323, 222] on input "Request response" at bounding box center [314, 219] width 20 height 20
checkbox input "true"
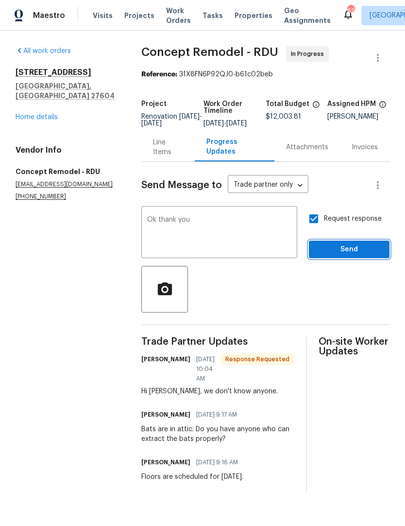
click at [337, 256] on span "Send" at bounding box center [349, 250] width 65 height 12
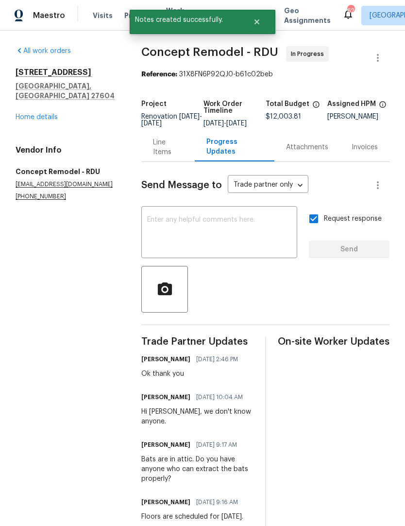
click at [51, 114] on link "Home details" at bounding box center [37, 117] width 42 height 7
